Goal: Transaction & Acquisition: Purchase product/service

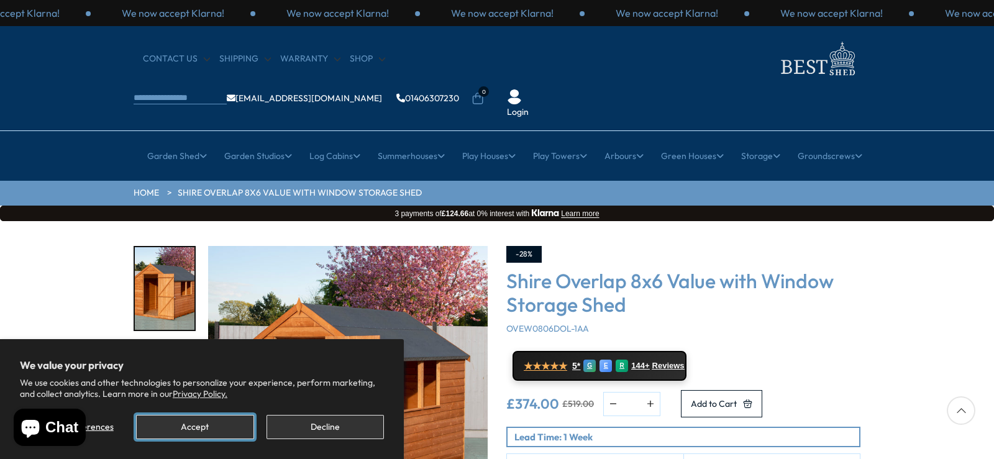
click at [163, 425] on button "Accept" at bounding box center [194, 427] width 117 height 24
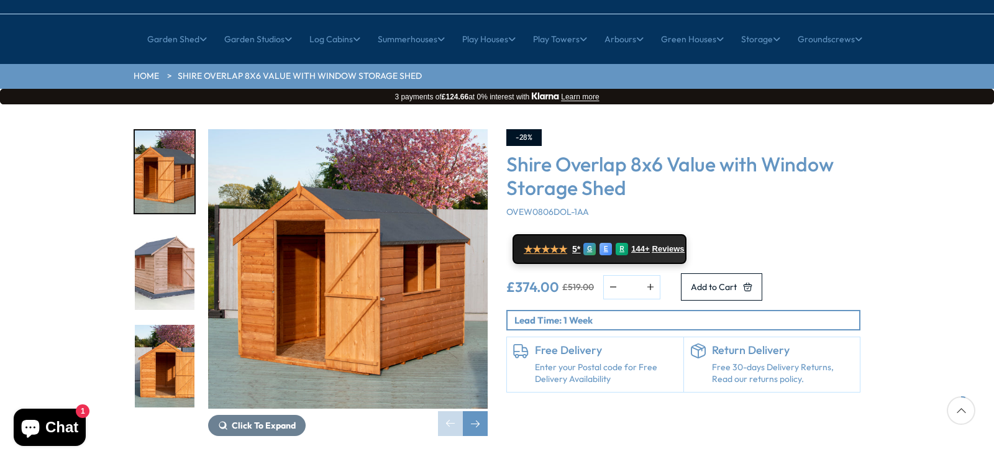
scroll to position [124, 0]
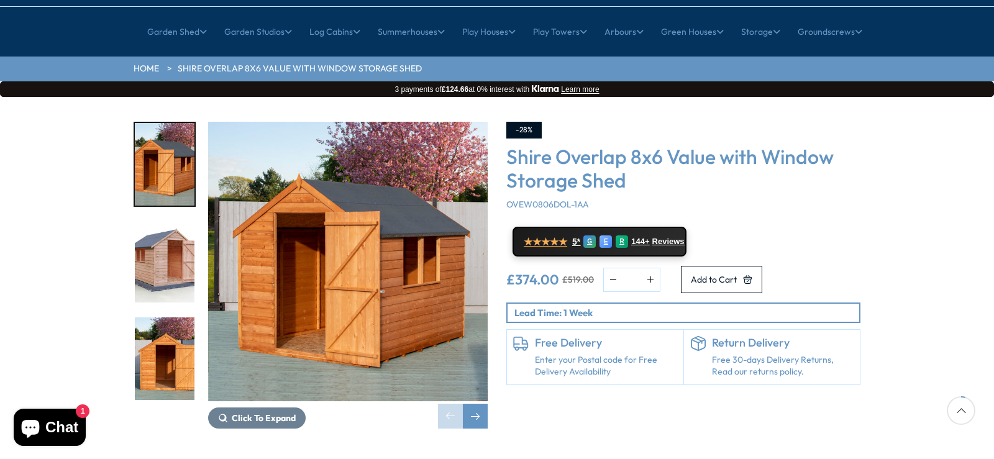
click at [152, 220] on img "2 / 12" at bounding box center [165, 261] width 60 height 83
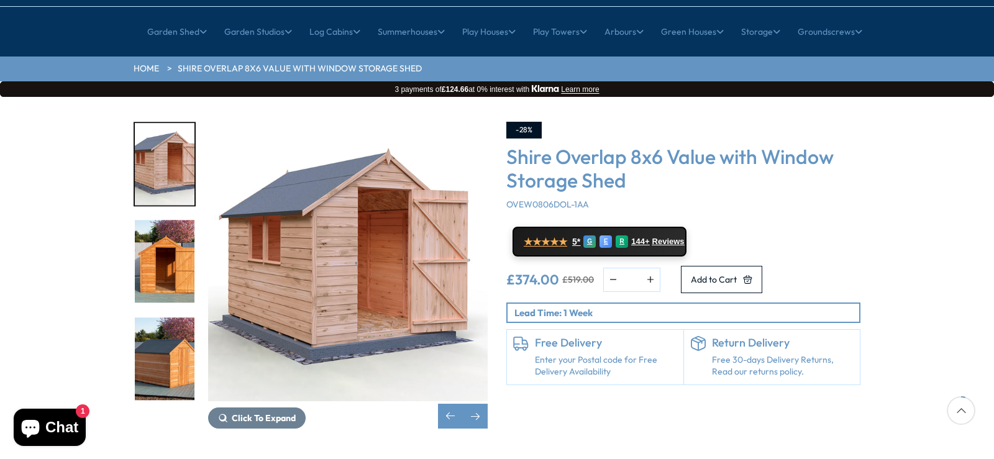
click at [152, 220] on img "3 / 12" at bounding box center [165, 261] width 60 height 83
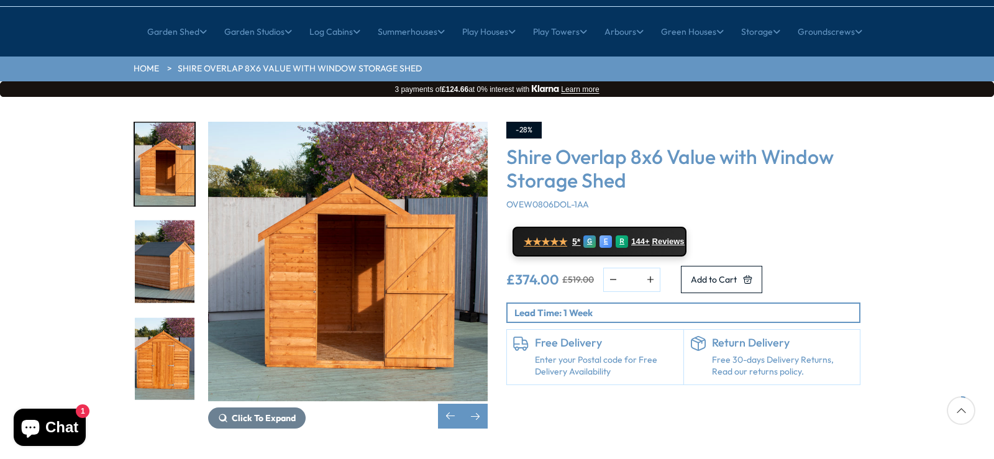
click at [156, 317] on img "5 / 12" at bounding box center [165, 358] width 60 height 83
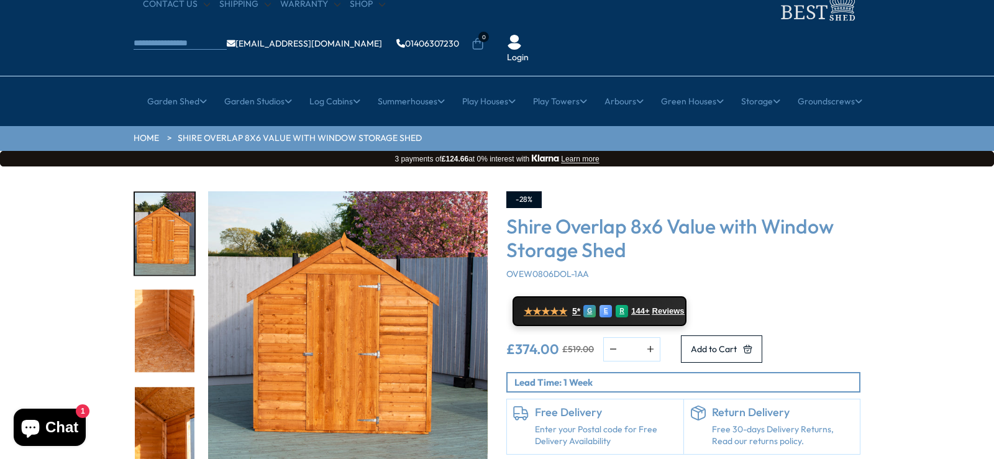
scroll to position [0, 0]
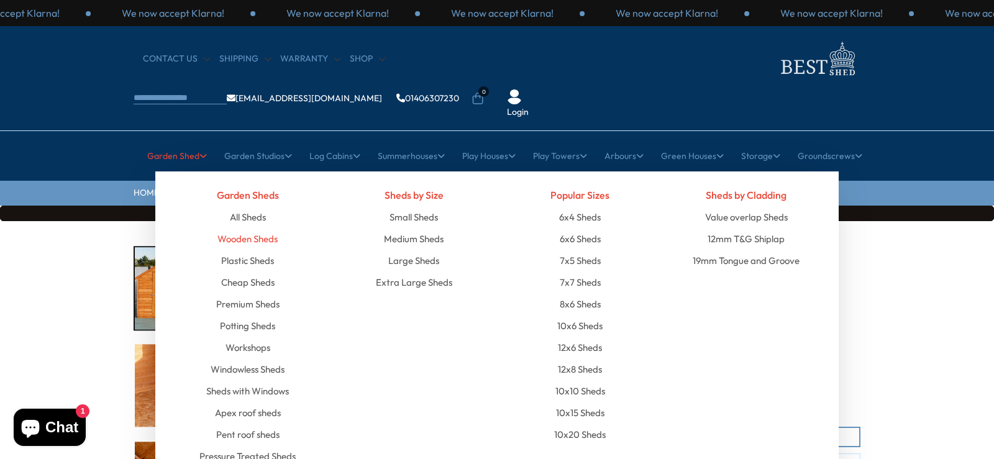
click at [227, 228] on link "Wooden Sheds" at bounding box center [247, 239] width 60 height 22
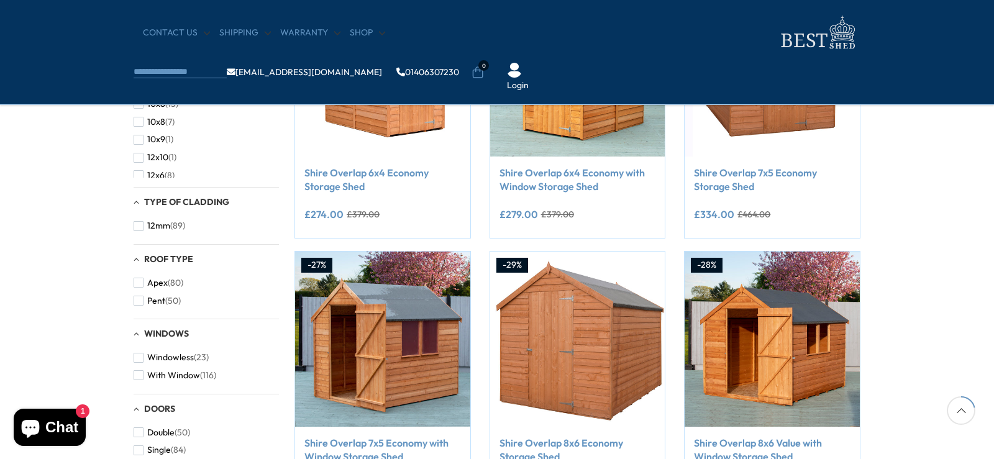
scroll to position [186, 0]
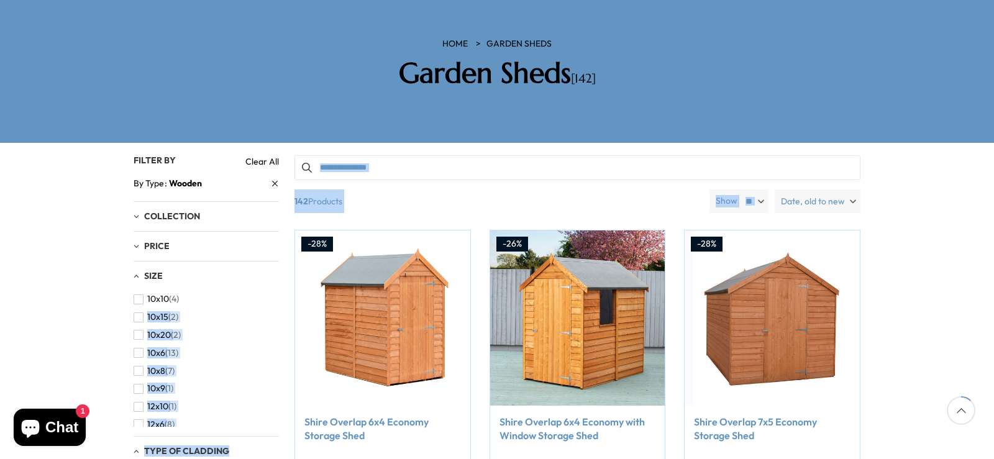
drag, startPoint x: 281, startPoint y: 263, endPoint x: 278, endPoint y: 250, distance: 13.4
click at [278, 155] on div "Filter By Filter By Clear All By Type Wooden Collection [GEOGRAPHIC_DATA] (7) […" at bounding box center [497, 155] width 727 height 0
click at [264, 308] on li "10x15 (2)" at bounding box center [203, 317] width 139 height 18
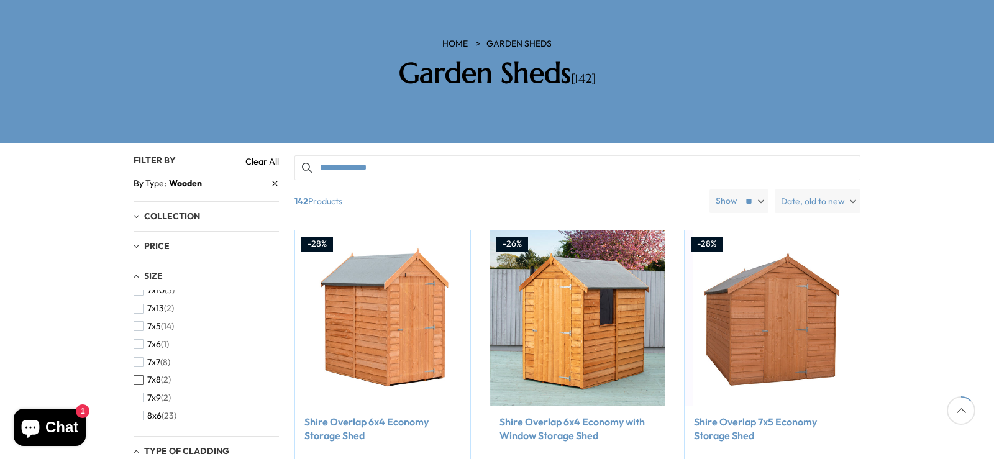
scroll to position [248, 0]
click at [171, 332] on span "(2)" at bounding box center [169, 337] width 10 height 11
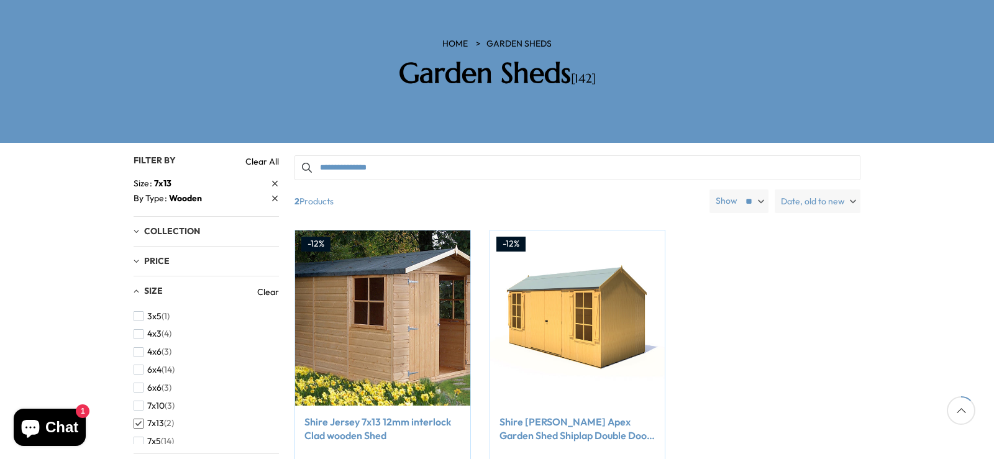
scroll to position [186, 0]
click at [135, 411] on span "button" at bounding box center [139, 416] width 10 height 10
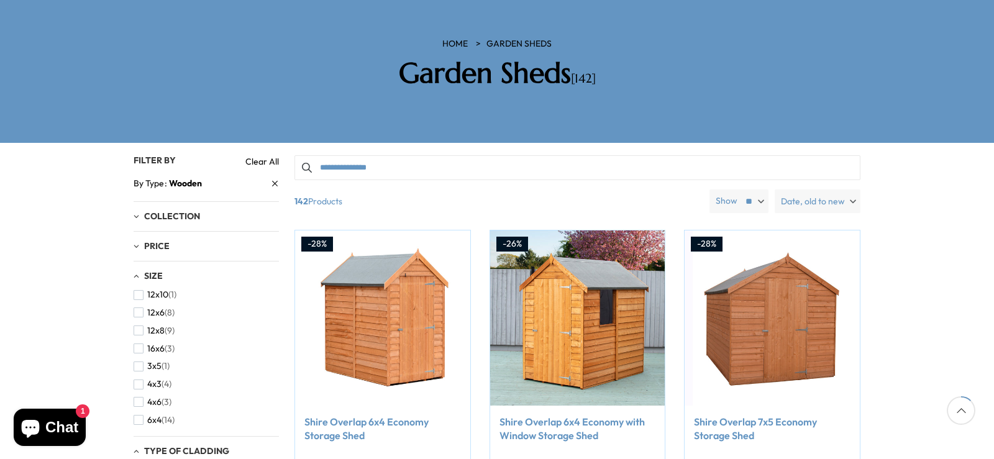
scroll to position [124, 0]
click at [165, 331] on span "(3)" at bounding box center [170, 336] width 10 height 11
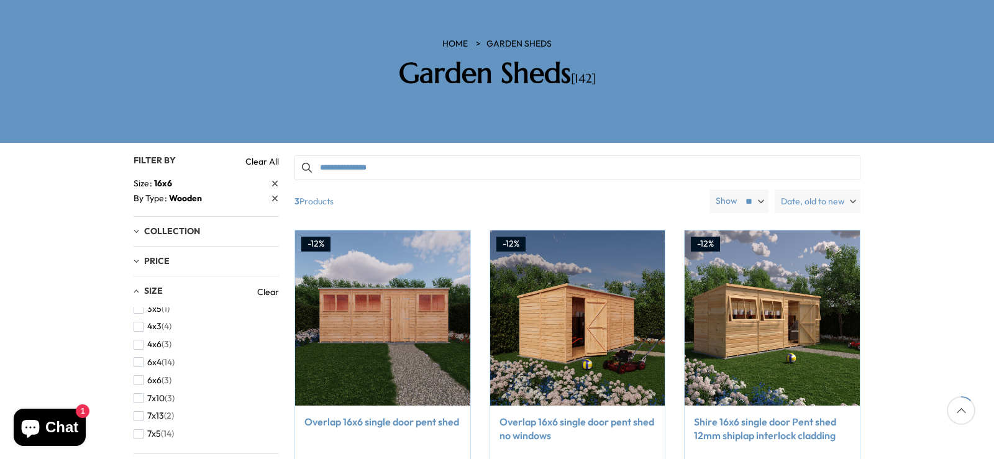
scroll to position [62, 0]
click at [138, 410] on span "button" at bounding box center [139, 415] width 10 height 10
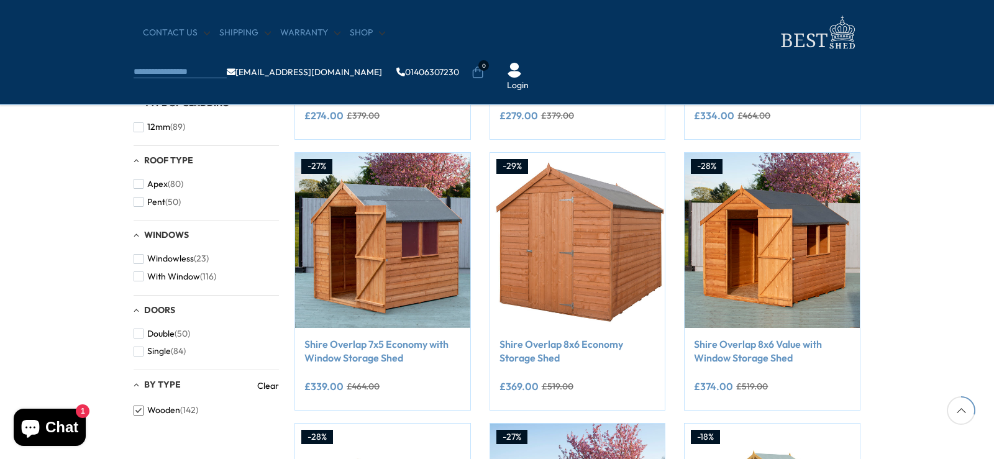
scroll to position [435, 0]
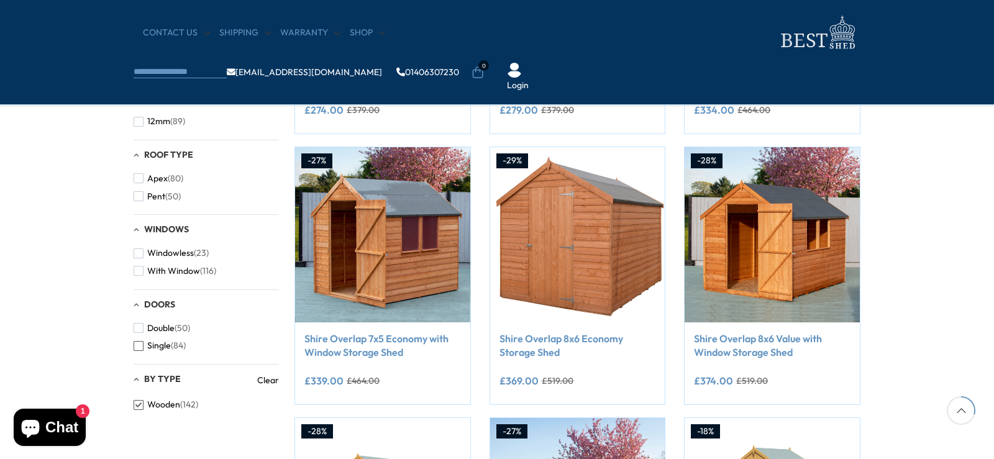
click at [158, 346] on span "Single" at bounding box center [159, 345] width 24 height 11
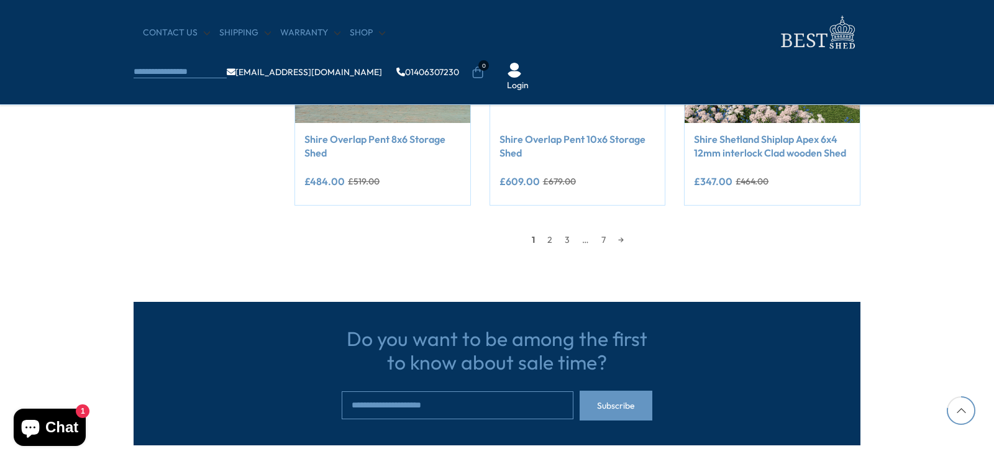
scroll to position [1180, 0]
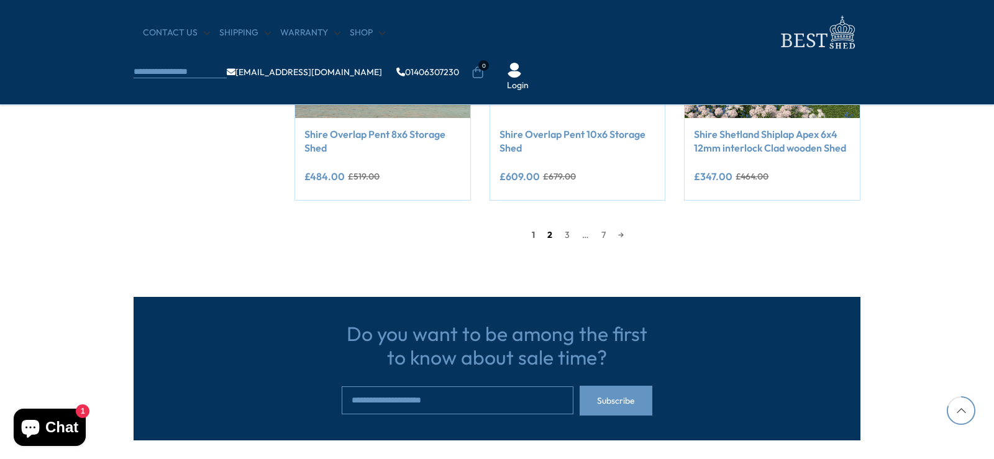
click at [550, 236] on link "2" at bounding box center [549, 234] width 17 height 19
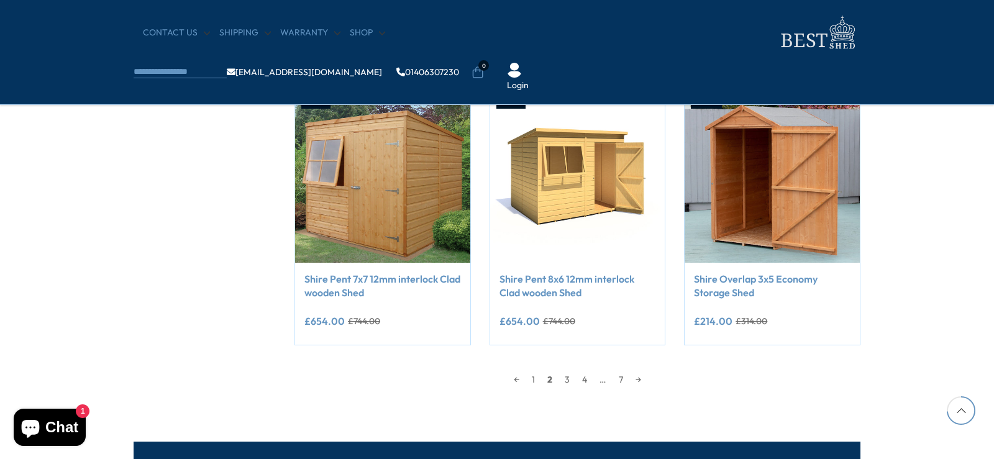
scroll to position [1230, 0]
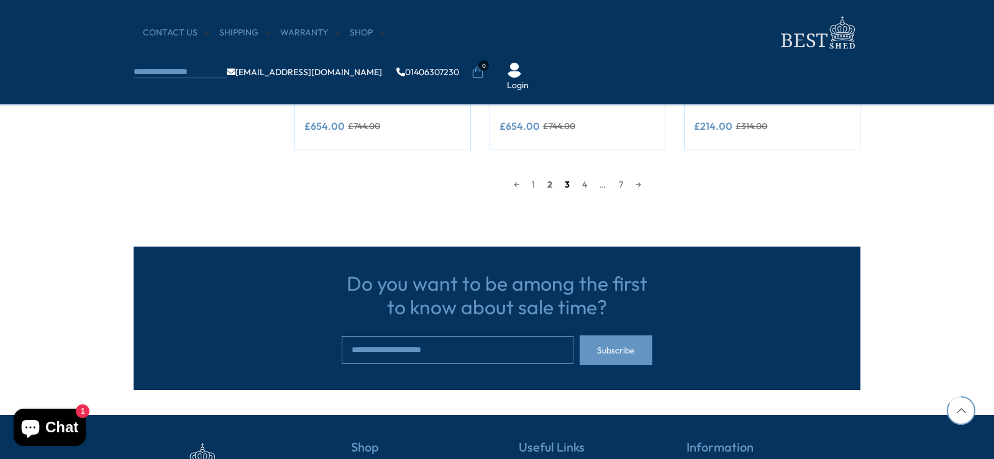
click at [569, 183] on link "3" at bounding box center [566, 184] width 17 height 19
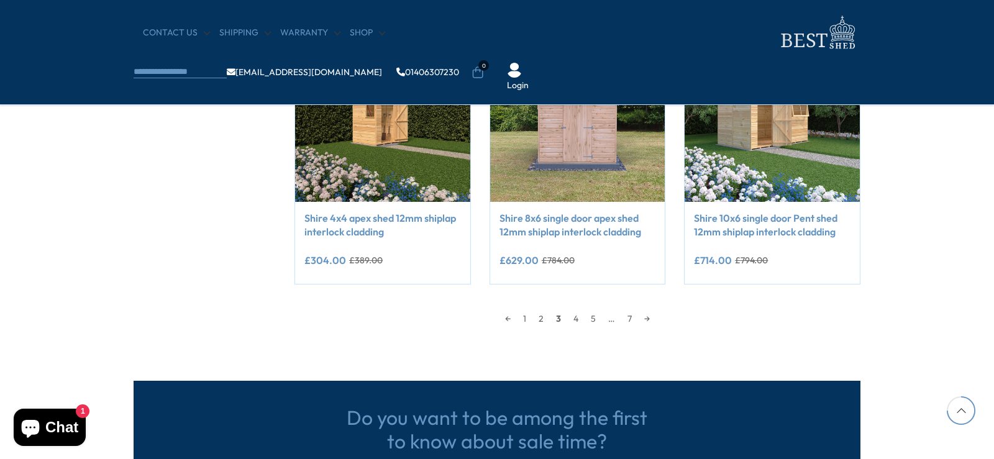
scroll to position [1106, 0]
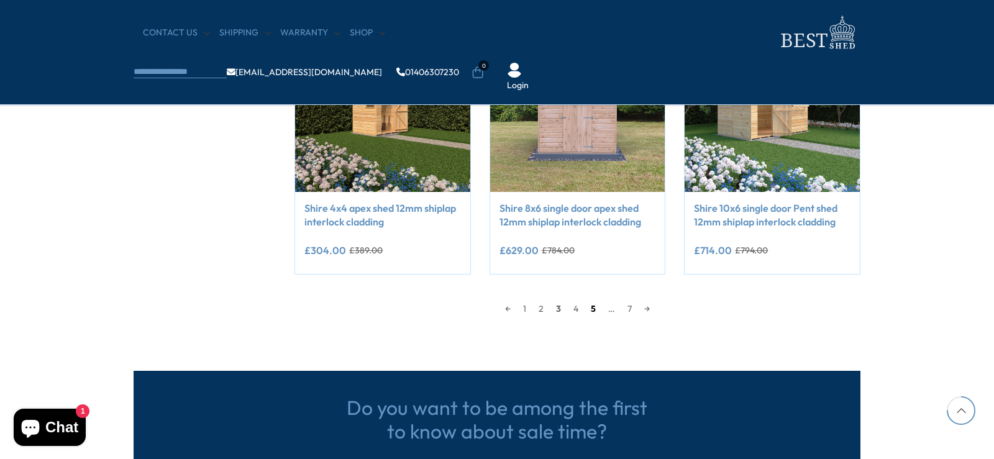
click at [592, 304] on link "5" at bounding box center [592, 308] width 17 height 19
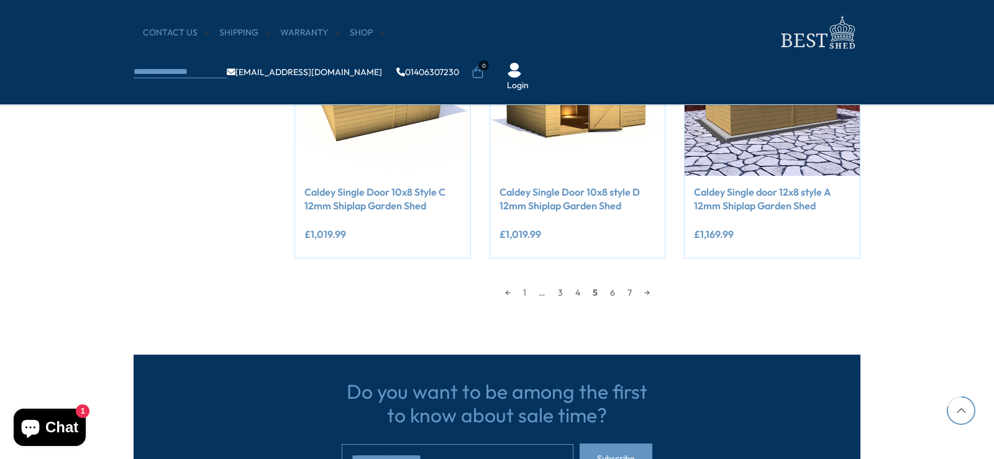
scroll to position [1168, 0]
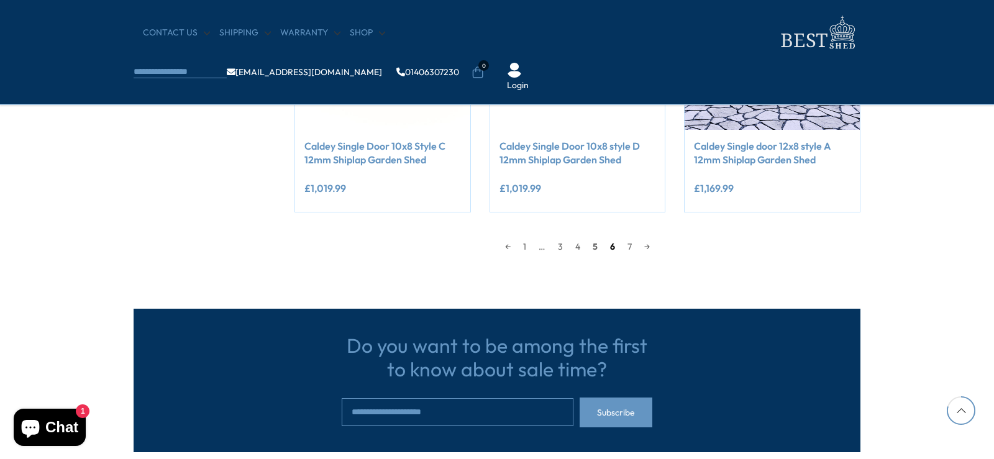
click at [615, 247] on link "6" at bounding box center [612, 246] width 17 height 19
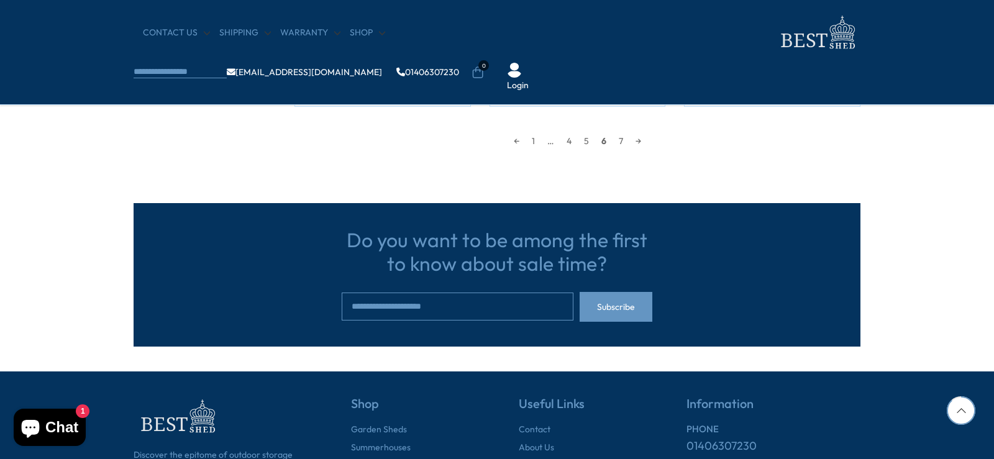
scroll to position [1292, 0]
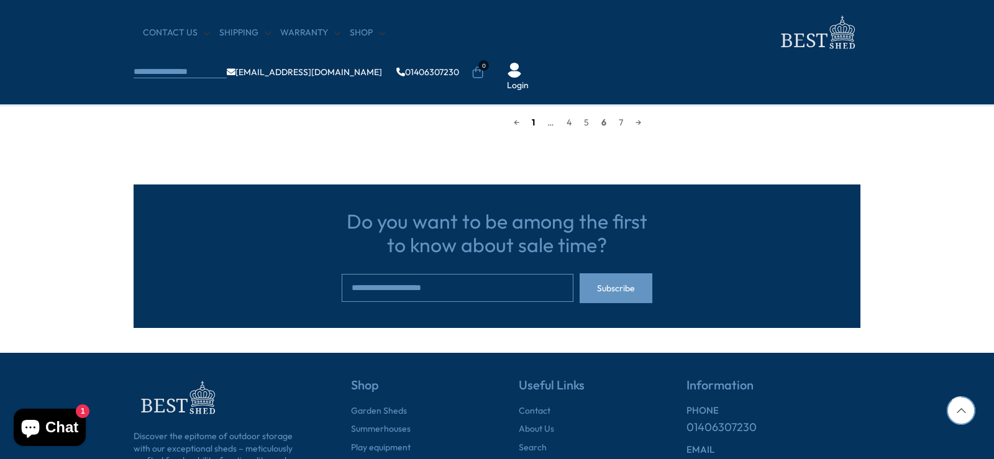
click at [530, 121] on link "1" at bounding box center [533, 122] width 16 height 19
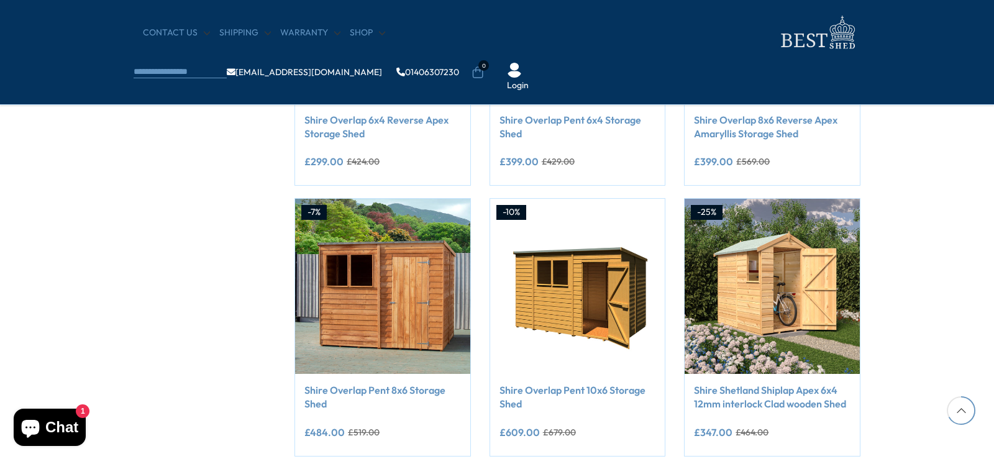
scroll to position [982, 0]
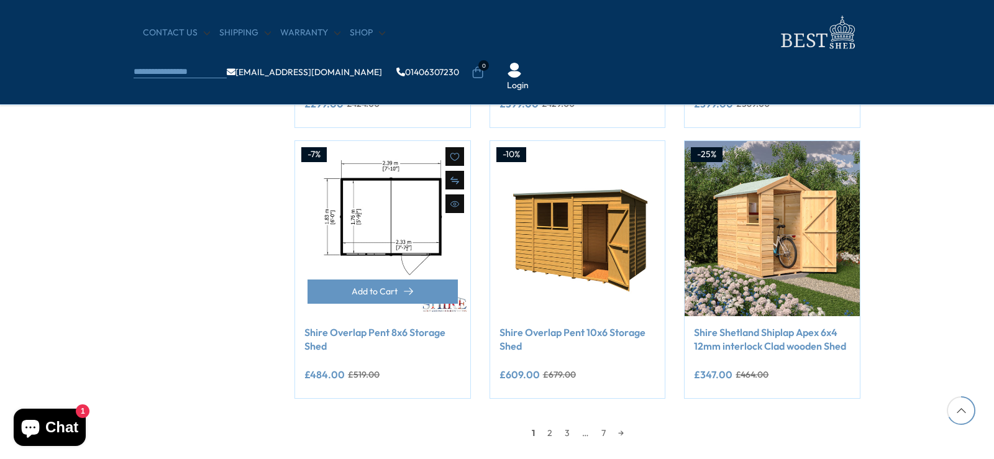
click at [433, 223] on img at bounding box center [382, 228] width 175 height 175
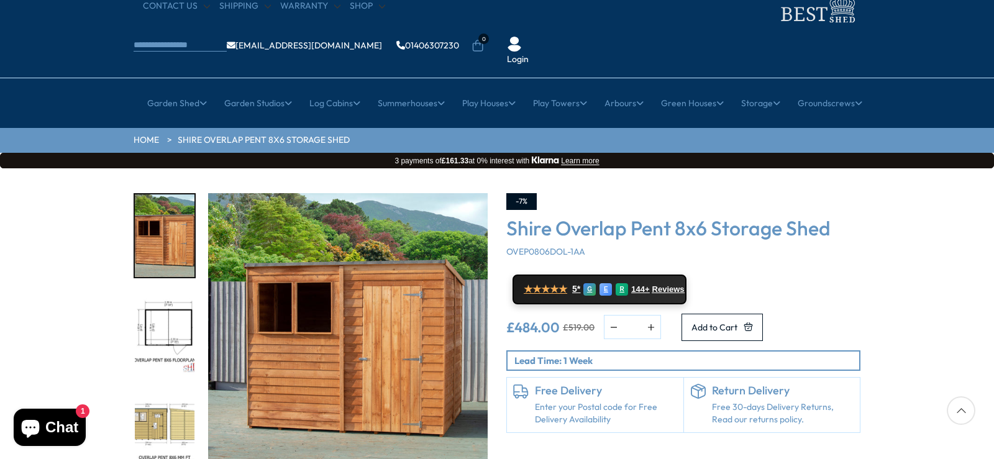
scroll to position [124, 0]
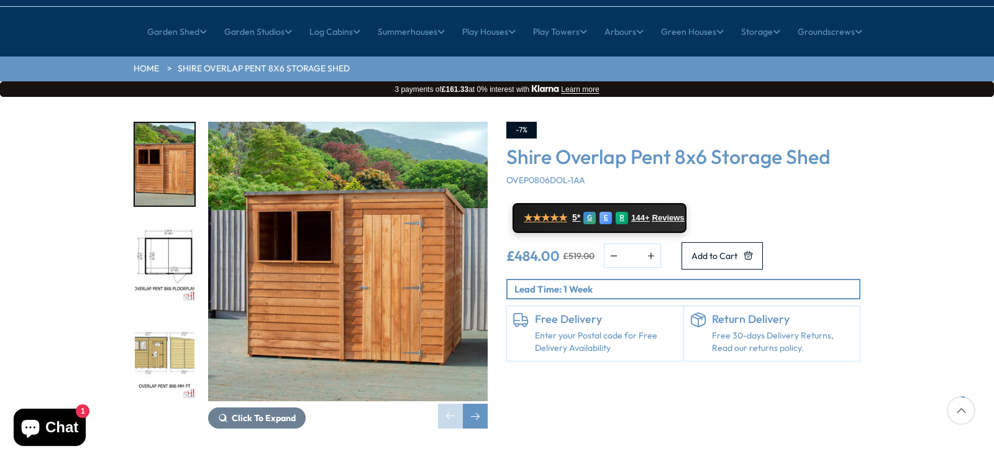
click at [164, 220] on img "2 / 9" at bounding box center [165, 261] width 60 height 83
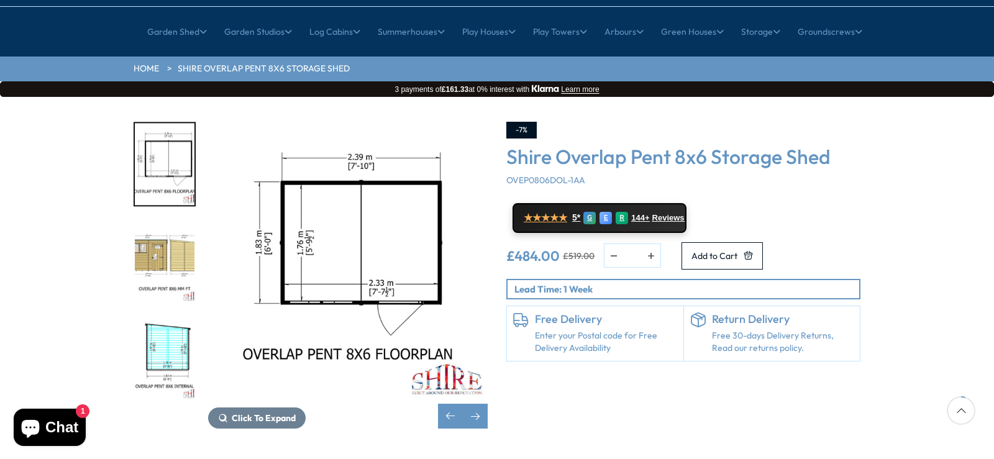
click at [161, 220] on img "3 / 9" at bounding box center [165, 261] width 60 height 83
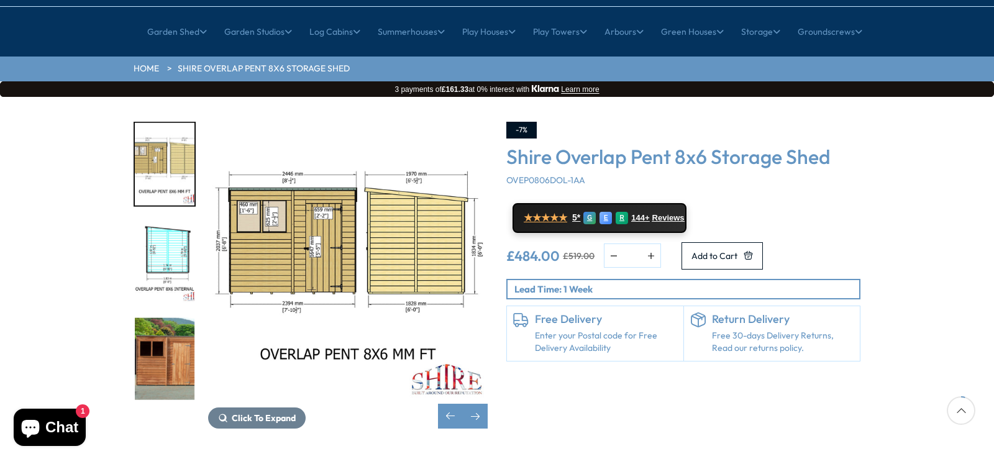
click at [181, 318] on img "5 / 9" at bounding box center [165, 358] width 60 height 83
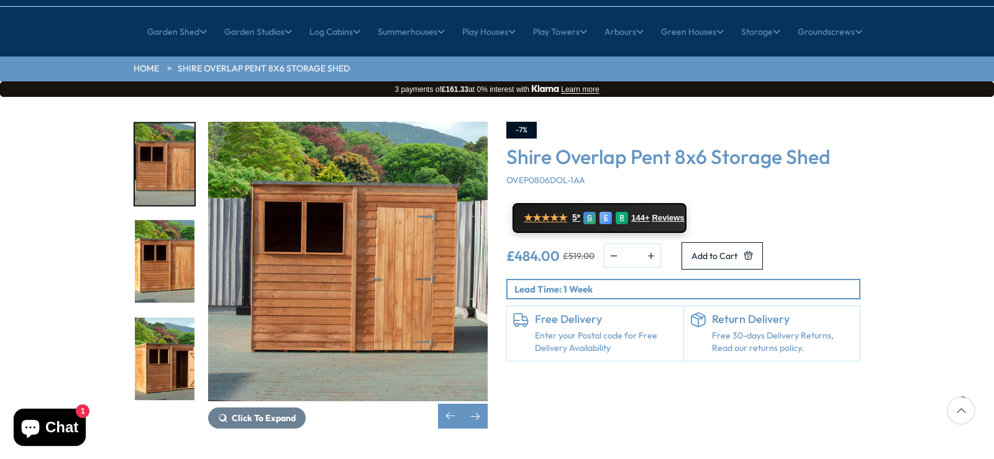
click at [181, 318] on img "7 / 9" at bounding box center [165, 358] width 60 height 83
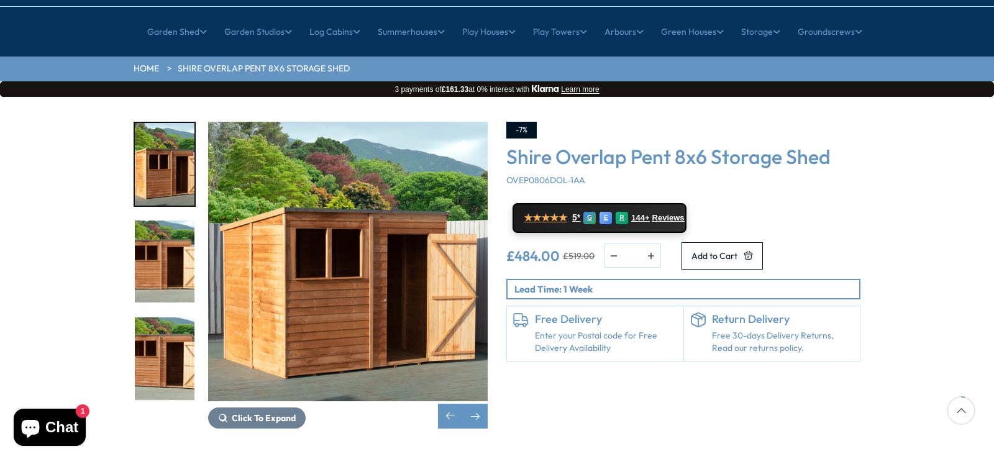
click at [181, 317] on img "9 / 9" at bounding box center [165, 358] width 60 height 83
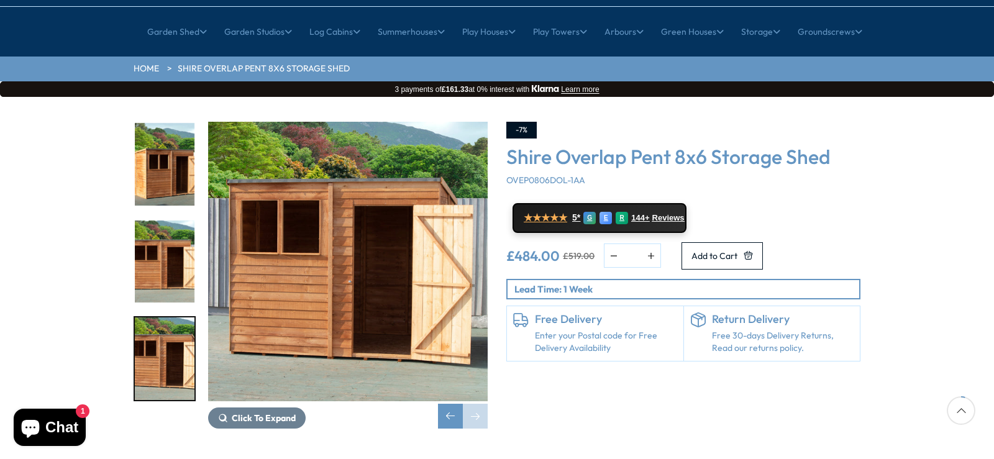
click at [173, 243] on img "8 / 9" at bounding box center [165, 261] width 60 height 83
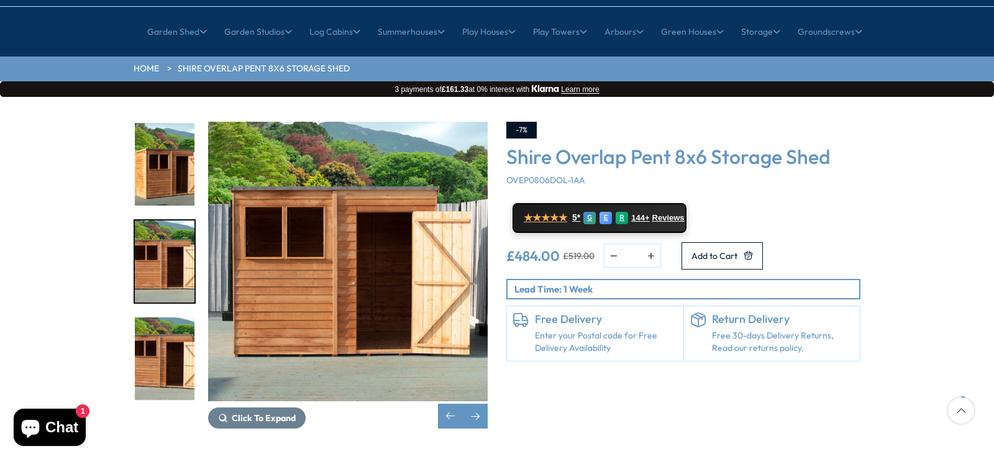
click at [178, 138] on img "7 / 9" at bounding box center [165, 164] width 60 height 83
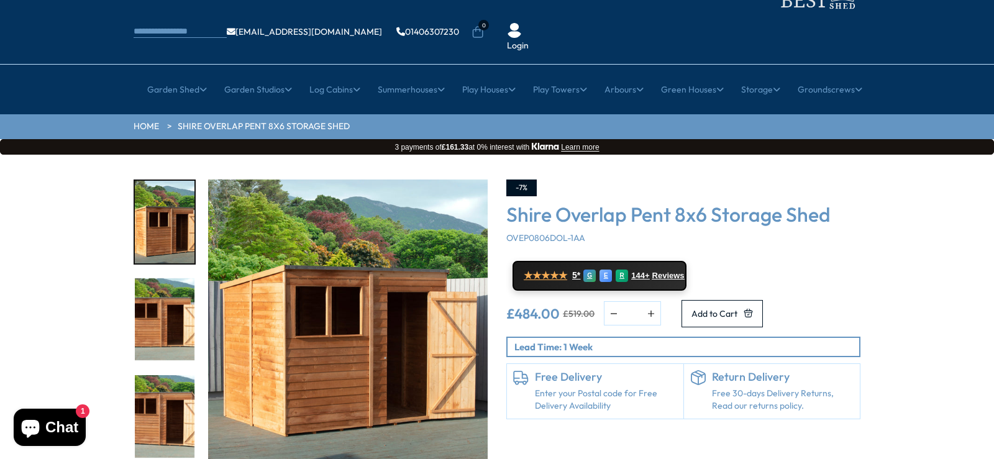
scroll to position [0, 0]
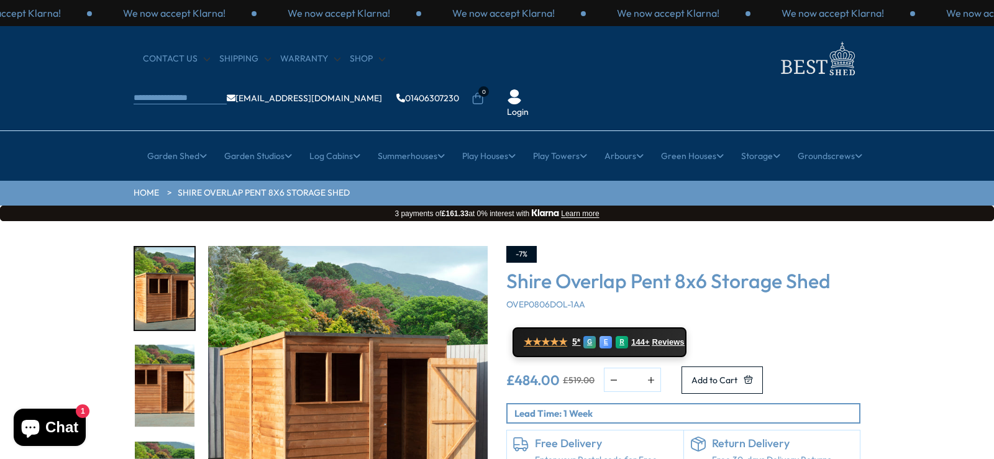
click at [171, 264] on img "7 / 9" at bounding box center [165, 288] width 60 height 83
click at [672, 366] on shop-pay-wallet-button at bounding box center [671, 371] width 2 height 11
